Goal: Task Accomplishment & Management: Use online tool/utility

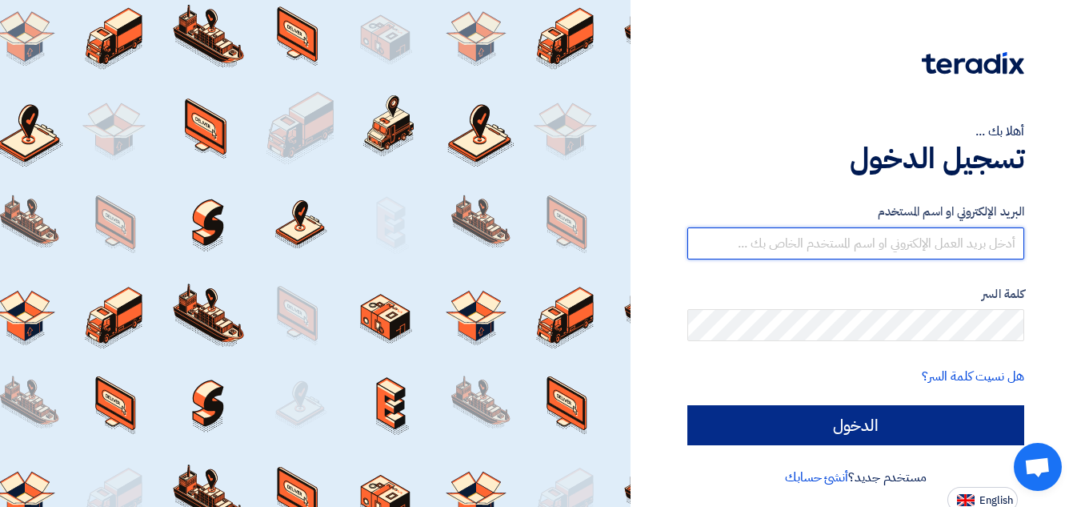
type input "[EMAIL_ADDRESS][DOMAIN_NAME]"
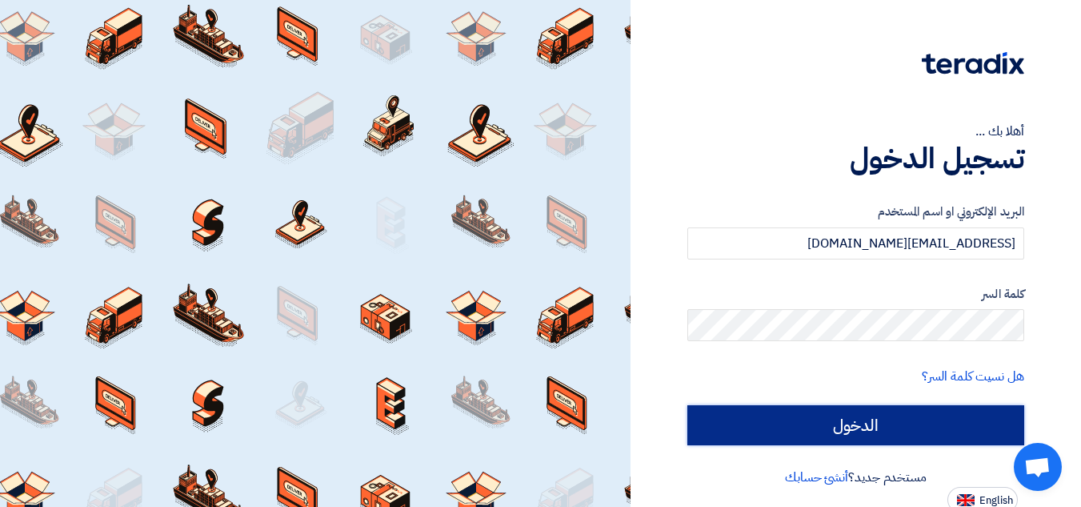
click at [845, 426] on input "الدخول" at bounding box center [856, 425] width 337 height 40
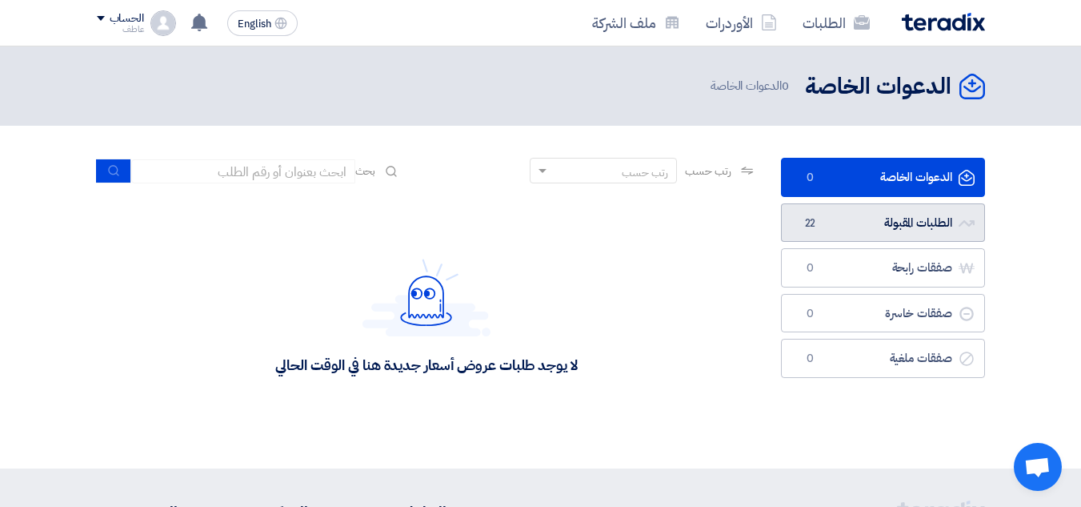
click at [860, 227] on link "الطلبات المقبولة الطلبات المقبولة 22" at bounding box center [883, 222] width 204 height 39
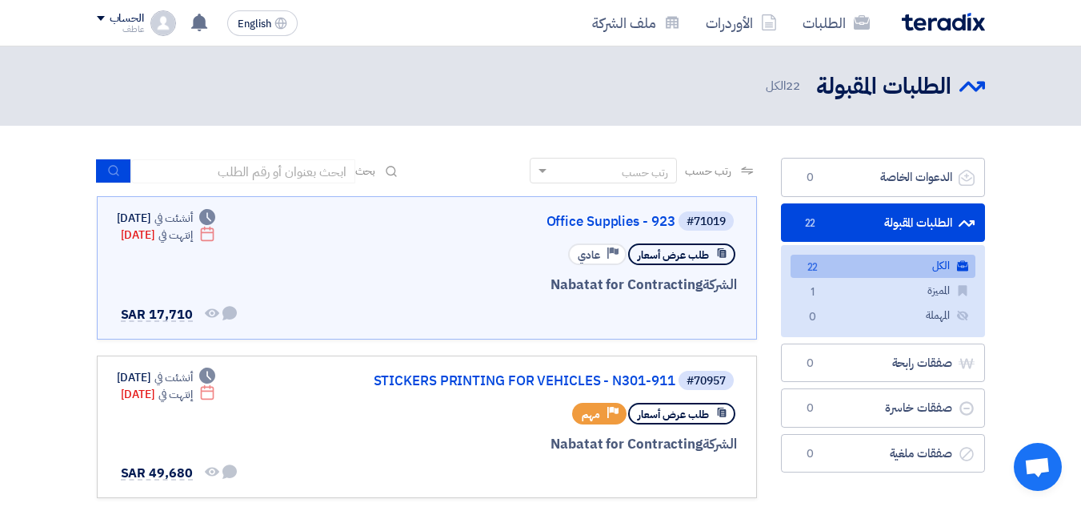
click at [860, 266] on link "الكل الكل 22" at bounding box center [883, 266] width 185 height 23
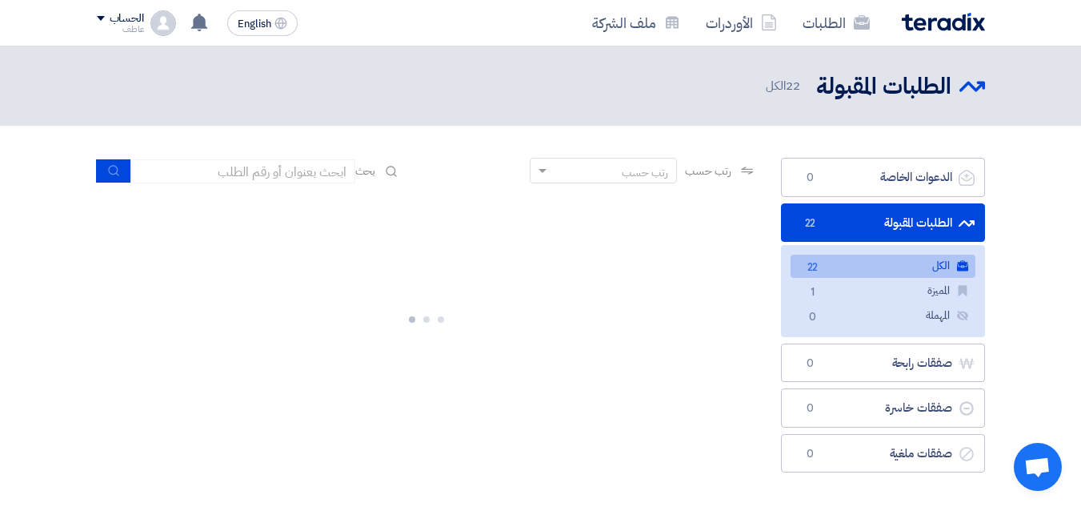
click at [861, 220] on link "الطلبات المقبولة الطلبات المقبولة 22" at bounding box center [883, 222] width 204 height 39
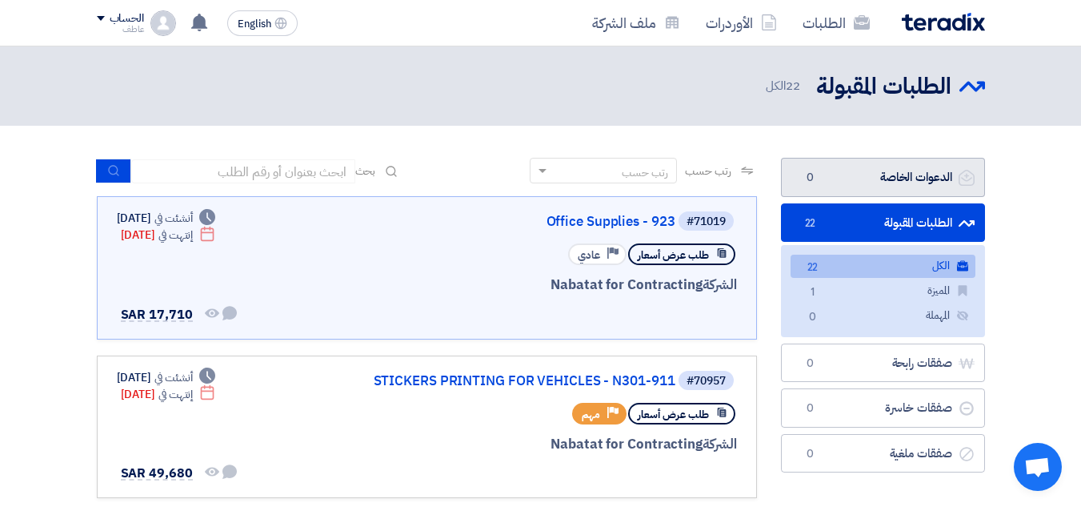
click at [877, 180] on link "الدعوات الخاصة الدعوات الخاصة 0" at bounding box center [883, 177] width 204 height 39
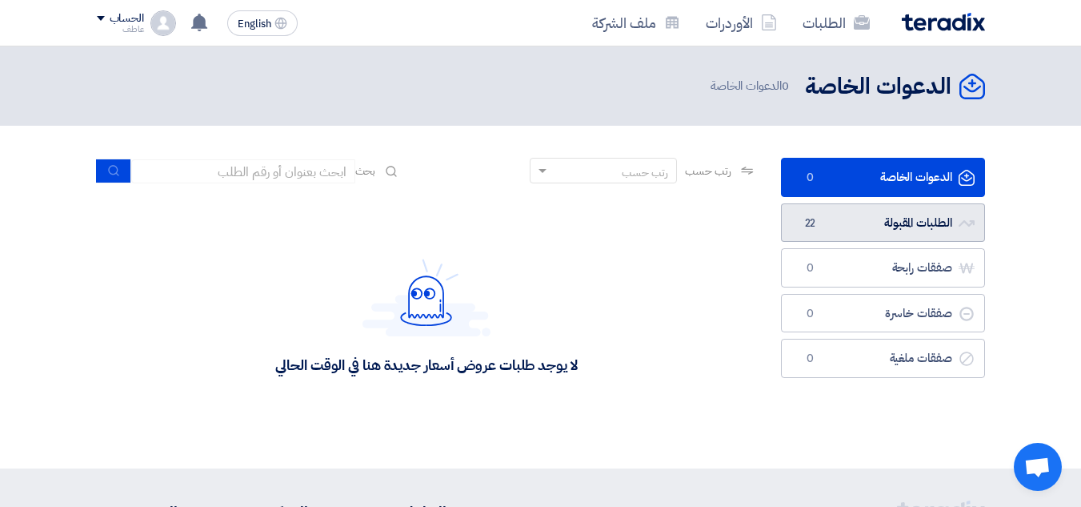
click at [862, 219] on link "الطلبات المقبولة الطلبات المقبولة 22" at bounding box center [883, 222] width 204 height 39
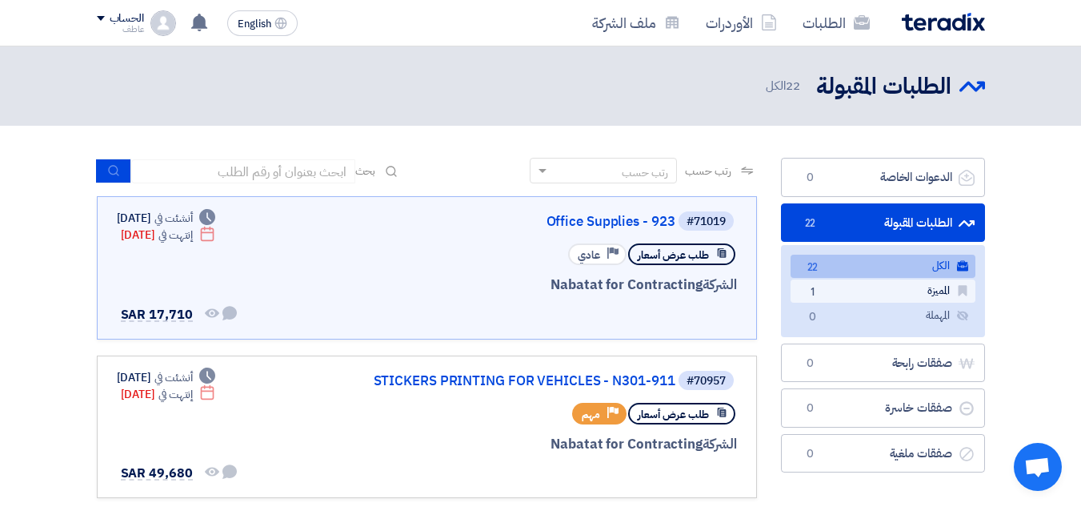
click at [859, 289] on link "المميزة المميزة 1" at bounding box center [883, 290] width 185 height 23
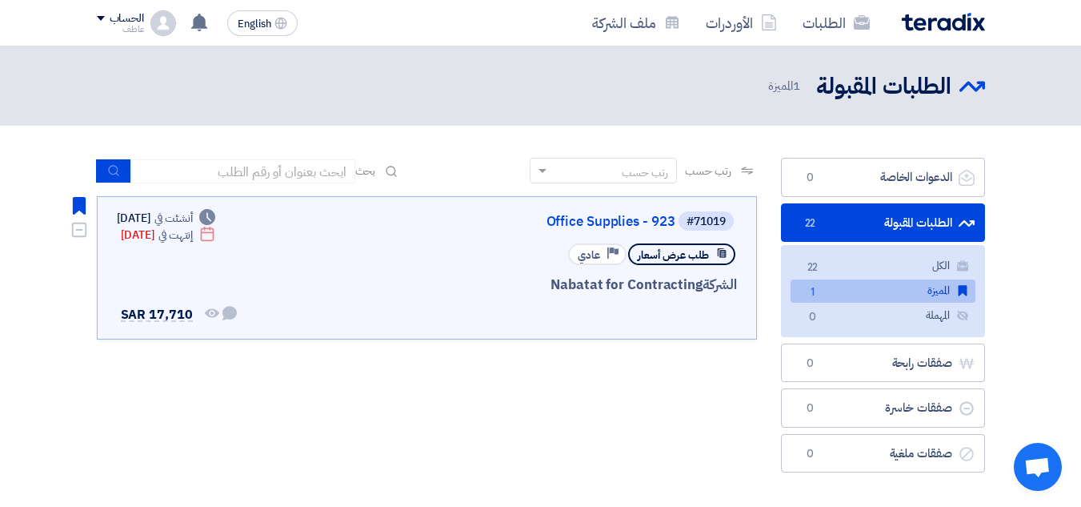
click at [592, 248] on span "عادي" at bounding box center [589, 254] width 22 height 15
click at [674, 256] on span "طلب عرض أسعار" at bounding box center [673, 254] width 71 height 15
click at [598, 260] on span "عادي" at bounding box center [589, 254] width 22 height 15
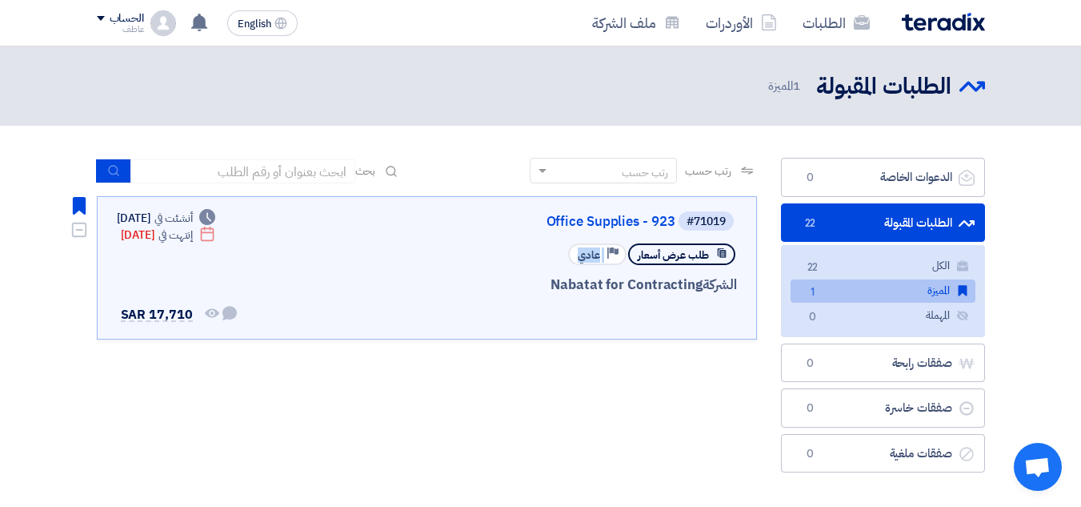
click at [598, 260] on span "عادي" at bounding box center [589, 254] width 22 height 15
click at [654, 255] on span "طلب عرض أسعار" at bounding box center [673, 254] width 71 height 15
click at [655, 255] on span "طلب عرض أسعار" at bounding box center [673, 254] width 71 height 15
click at [656, 255] on span "طلب عرض أسعار" at bounding box center [673, 254] width 71 height 15
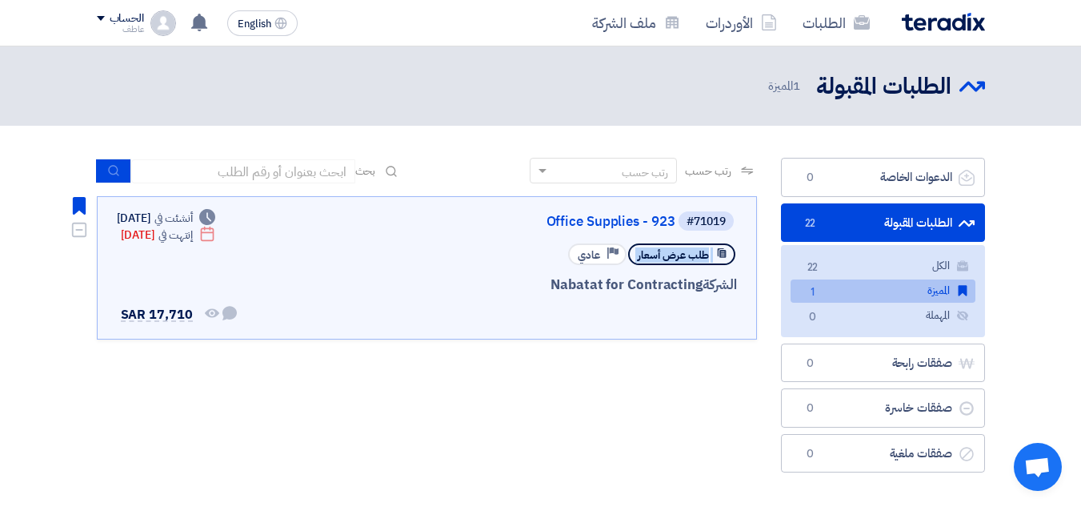
click at [657, 255] on span "طلب عرض أسعار" at bounding box center [673, 254] width 71 height 15
